Goal: Navigation & Orientation: Find specific page/section

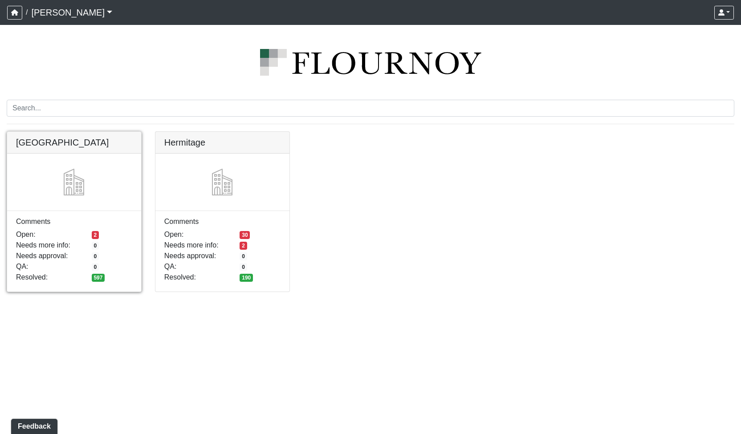
click at [129, 132] on link at bounding box center [74, 132] width 134 height 0
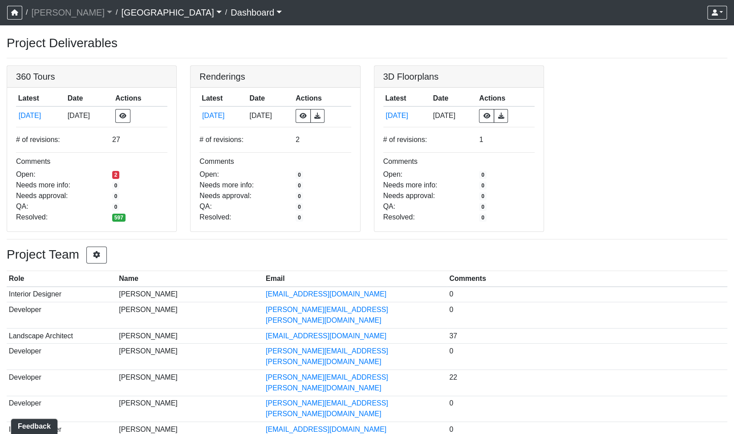
click at [231, 17] on link "Dashboard" at bounding box center [256, 13] width 51 height 18
click at [312, 40] on h3 "Project Deliverables" at bounding box center [367, 43] width 721 height 15
click at [41, 13] on link "[PERSON_NAME]" at bounding box center [71, 13] width 81 height 18
click at [13, 13] on icon "button" at bounding box center [14, 12] width 7 height 6
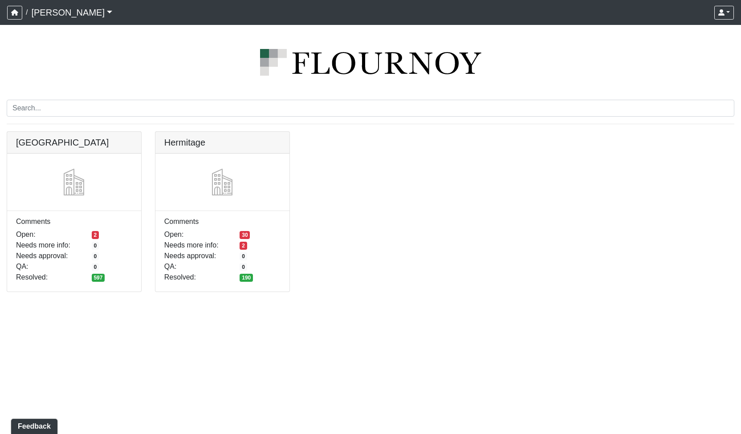
drag, startPoint x: 579, startPoint y: 83, endPoint x: 575, endPoint y: 58, distance: 25.8
click at [575, 58] on img at bounding box center [370, 62] width 727 height 27
